Goal: Navigation & Orientation: Find specific page/section

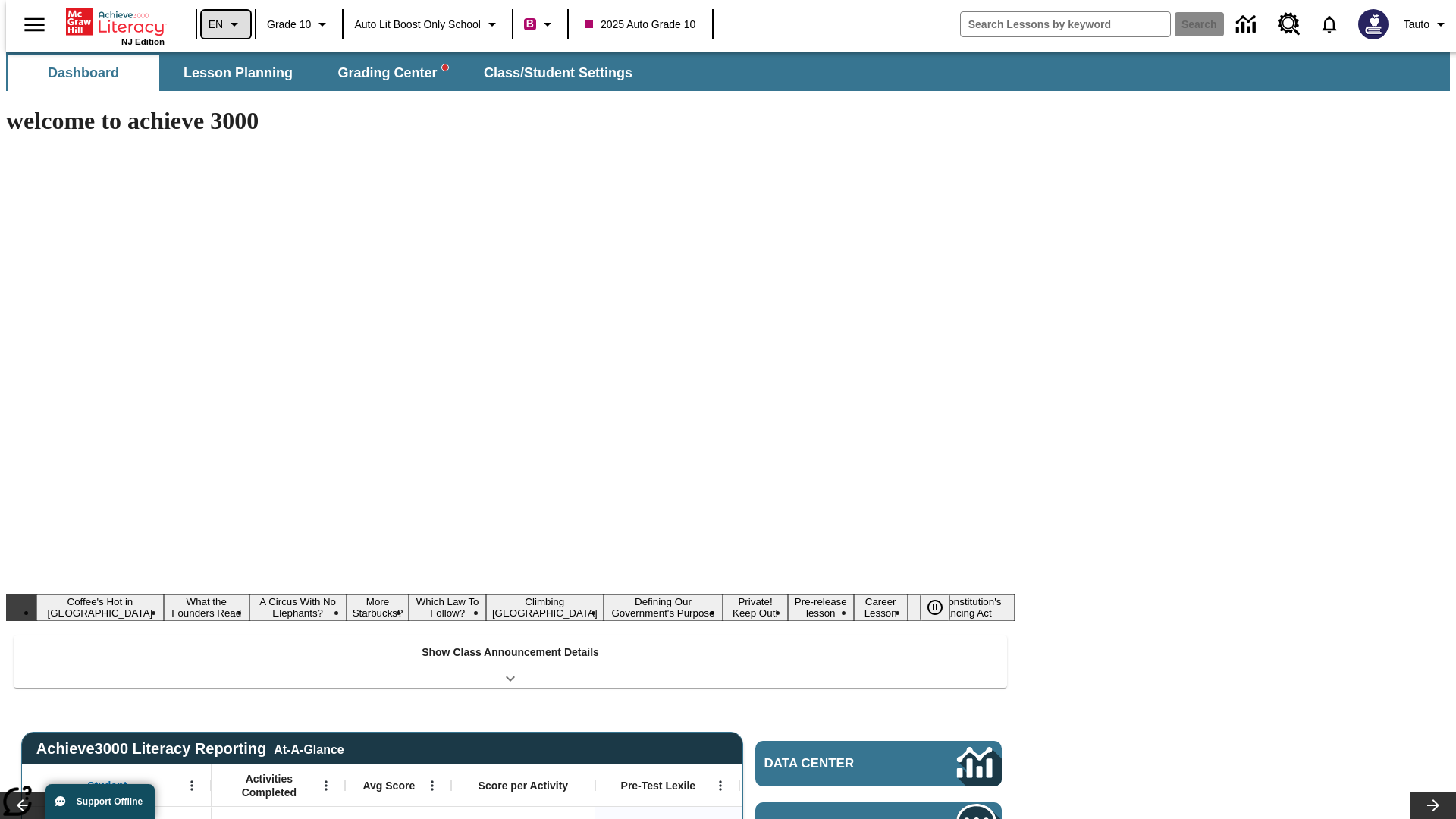
click at [225, 24] on icon "Language: EN, Select a language" at bounding box center [235, 25] width 19 height 19
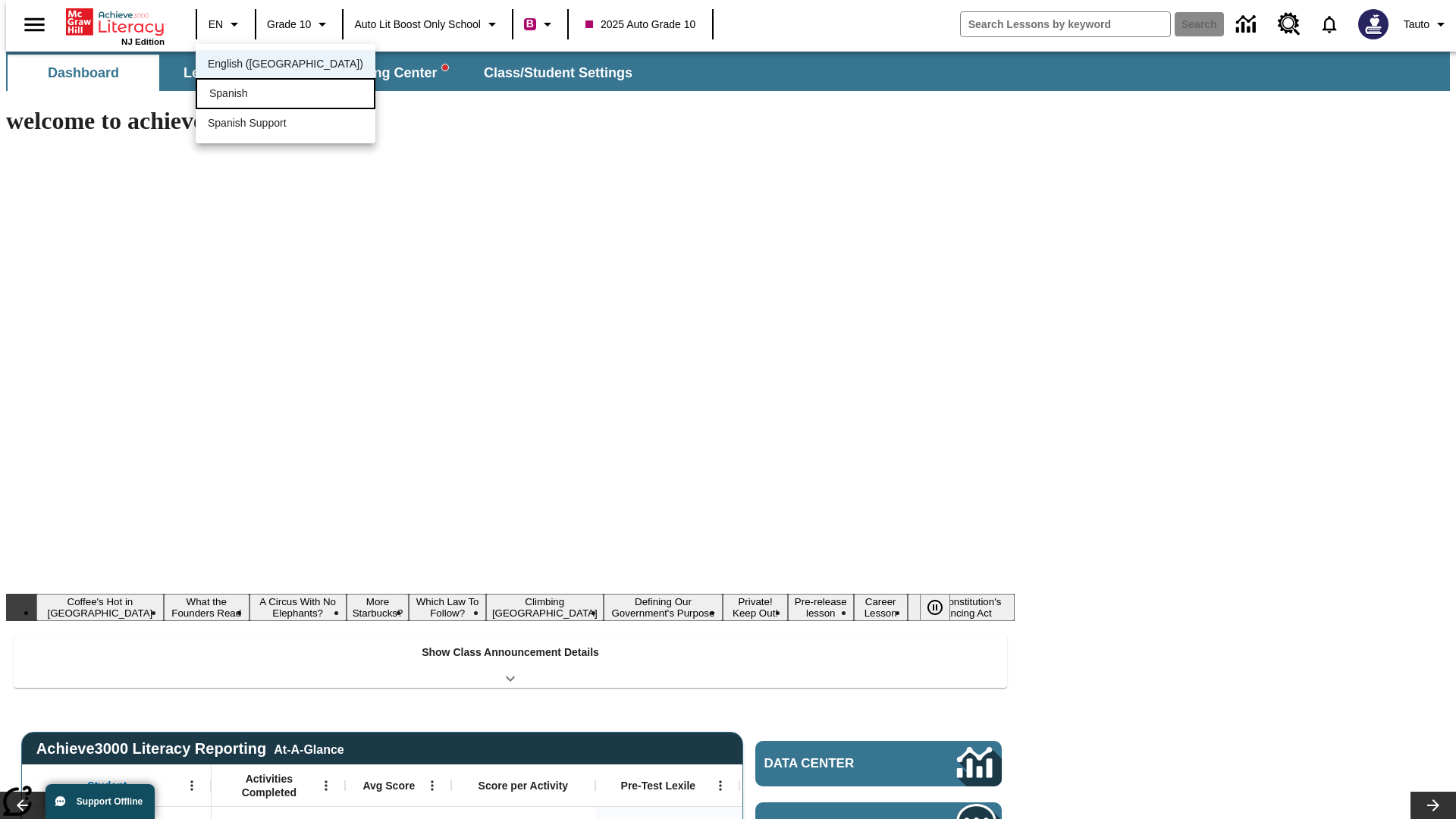
click at [252, 95] on div "Spanish" at bounding box center [285, 93] width 180 height 31
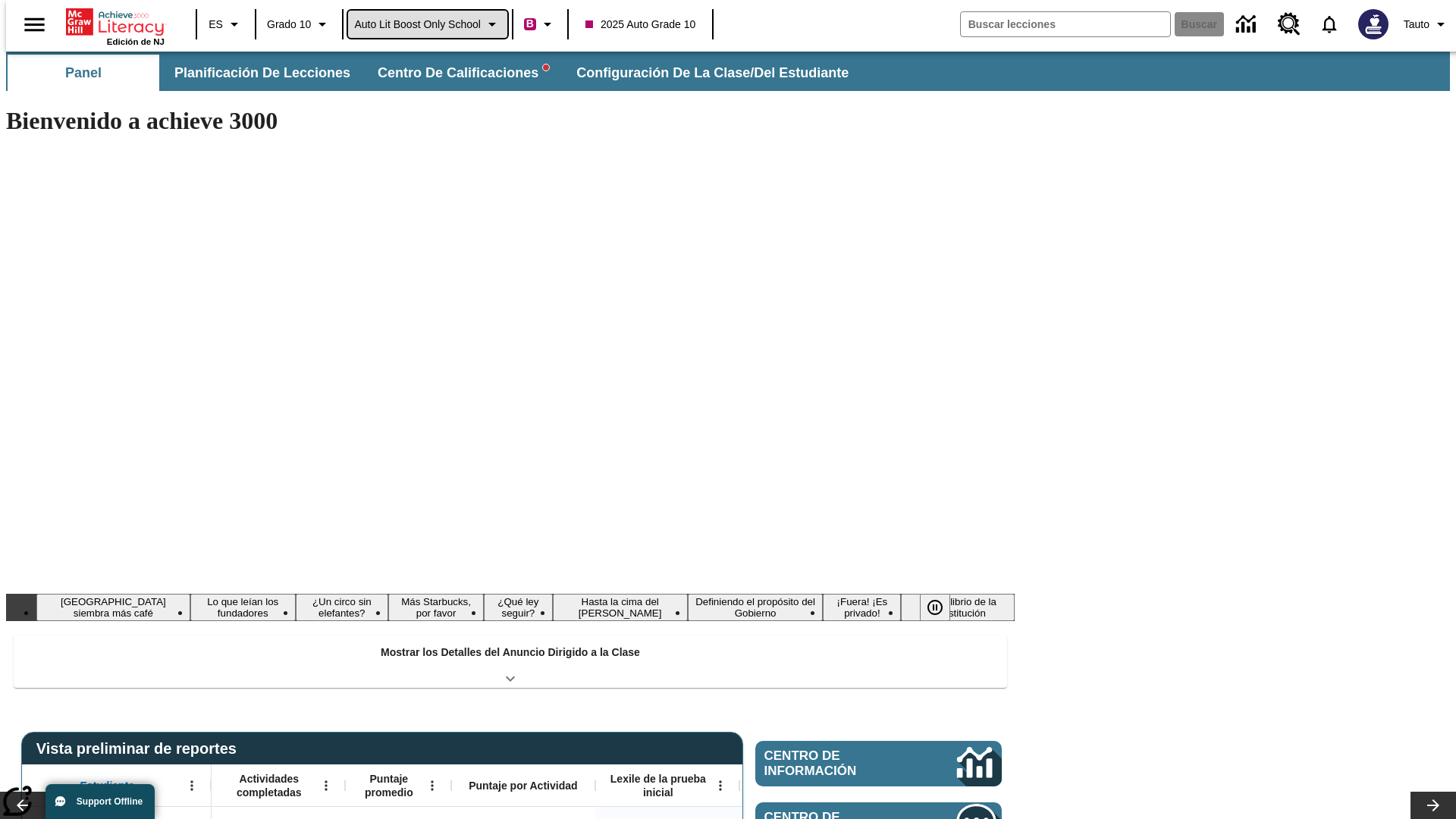
click at [427, 24] on span "Auto Lit Boost only School" at bounding box center [418, 25] width 127 height 16
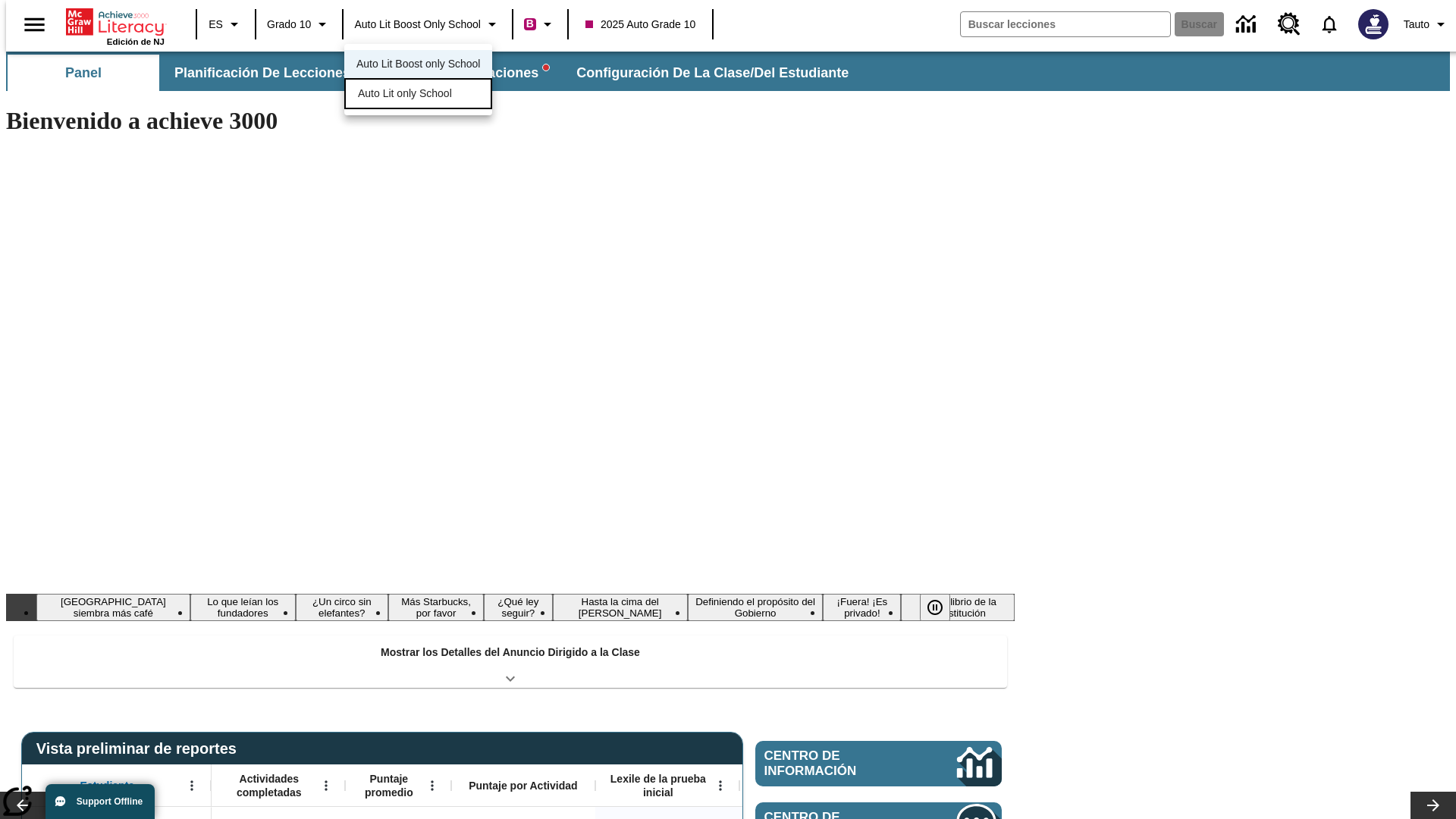
click at [405, 95] on span "Auto Lit only School" at bounding box center [405, 93] width 94 height 16
